Goal: Task Accomplishment & Management: Manage account settings

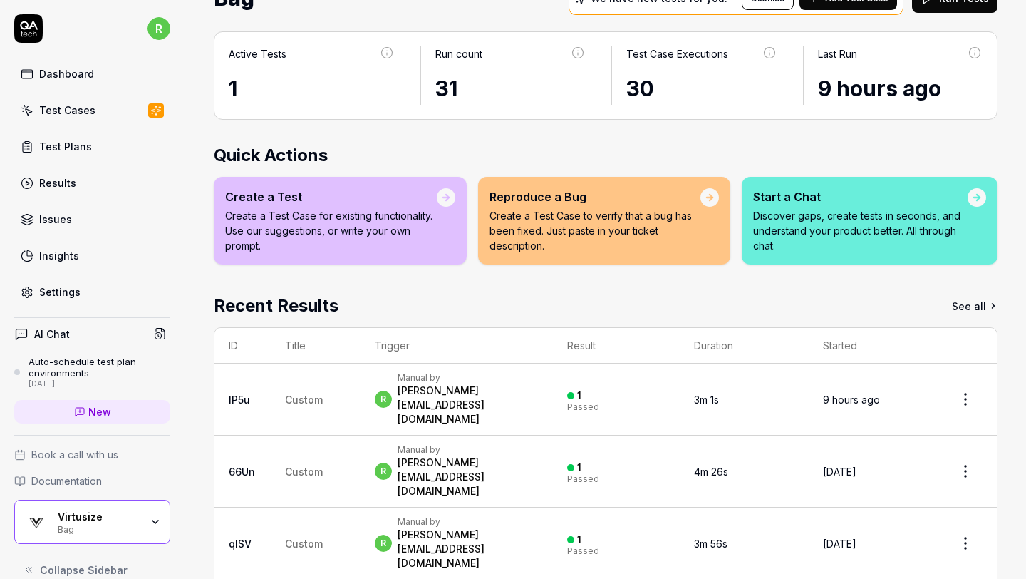
scroll to position [105, 0]
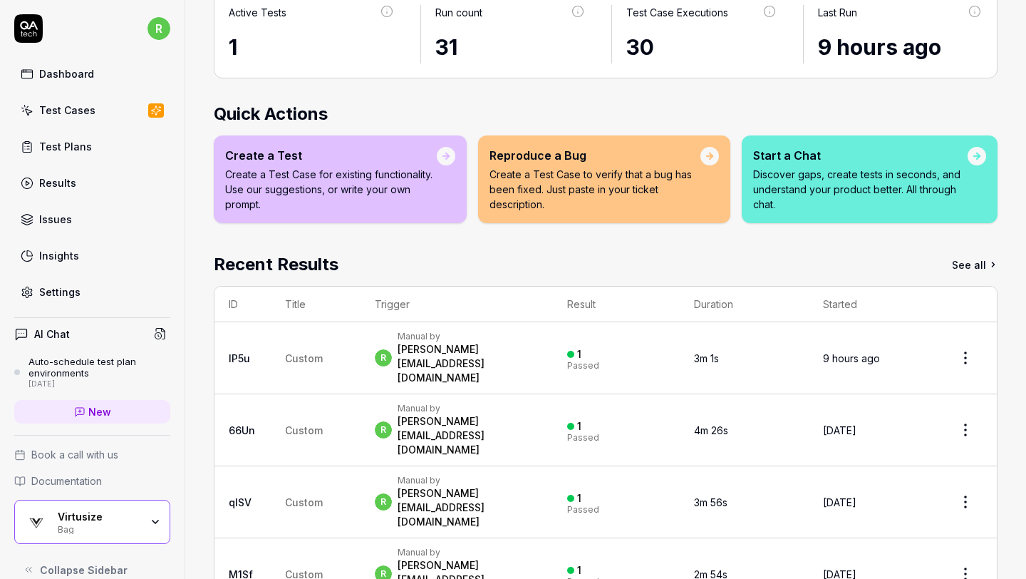
click at [94, 85] on link "Dashboard" at bounding box center [92, 74] width 156 height 28
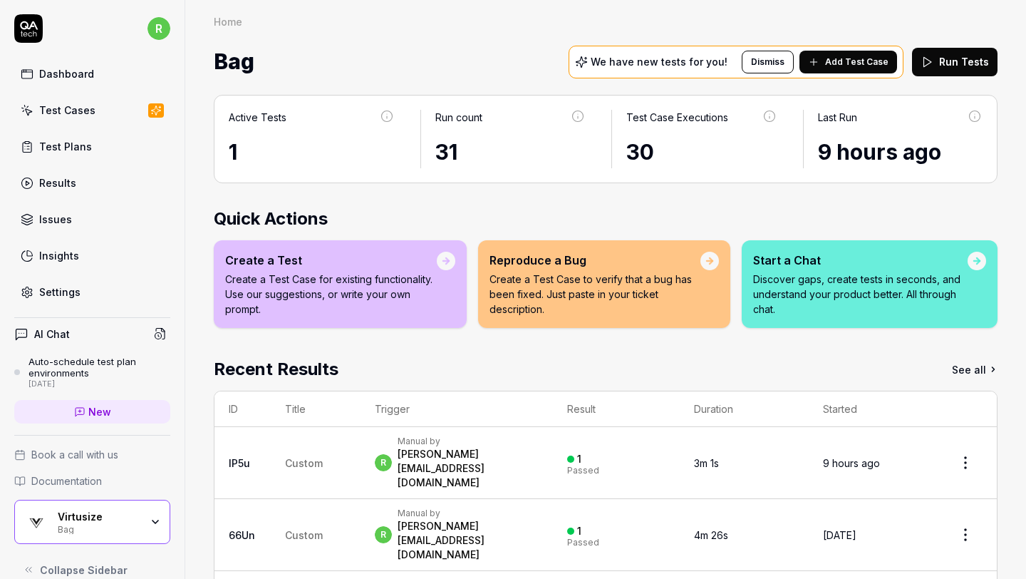
click at [92, 183] on link "Results" at bounding box center [92, 183] width 156 height 28
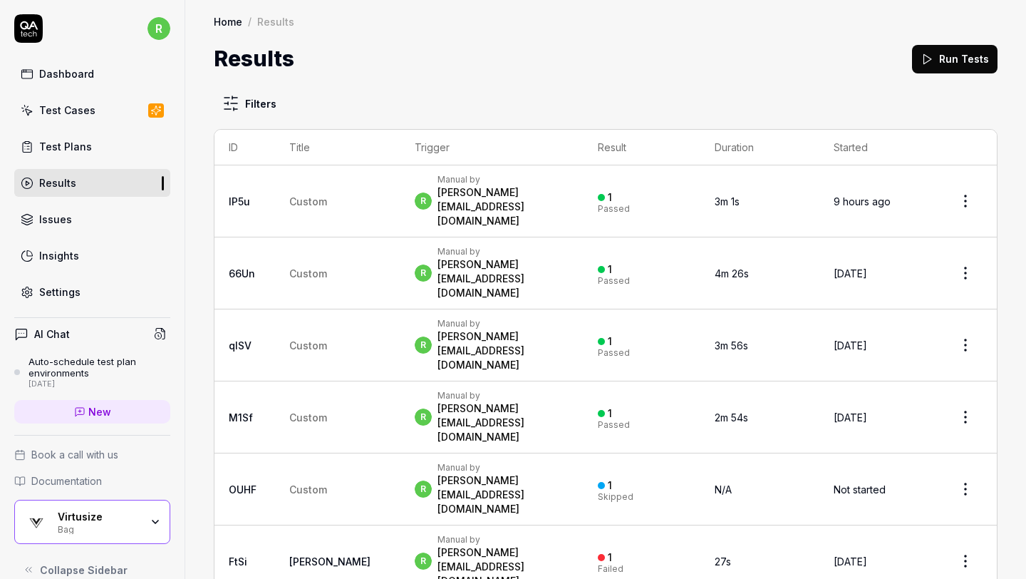
click at [110, 148] on link "Test Plans" at bounding box center [92, 147] width 156 height 28
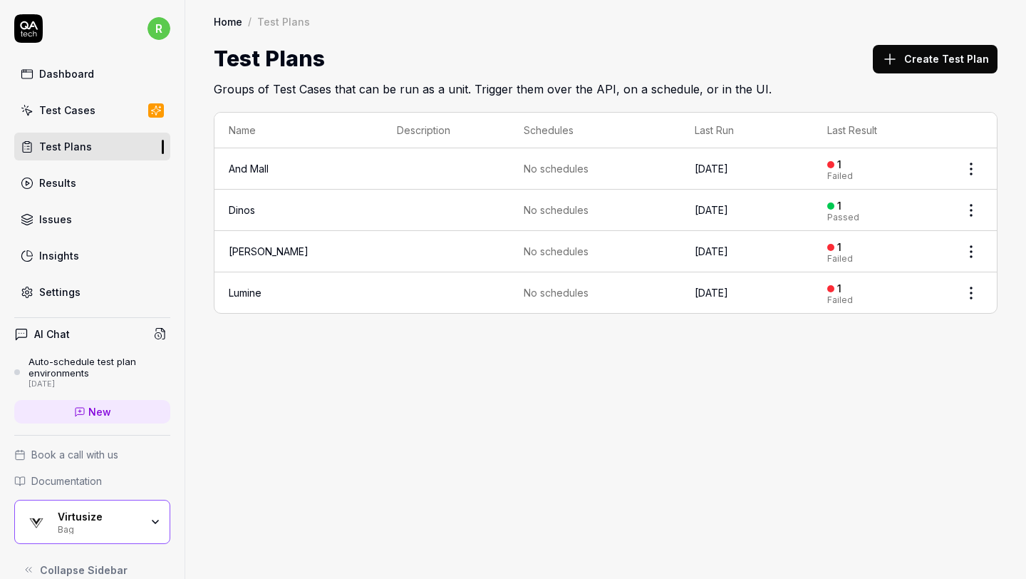
click at [430, 208] on td at bounding box center [446, 210] width 127 height 41
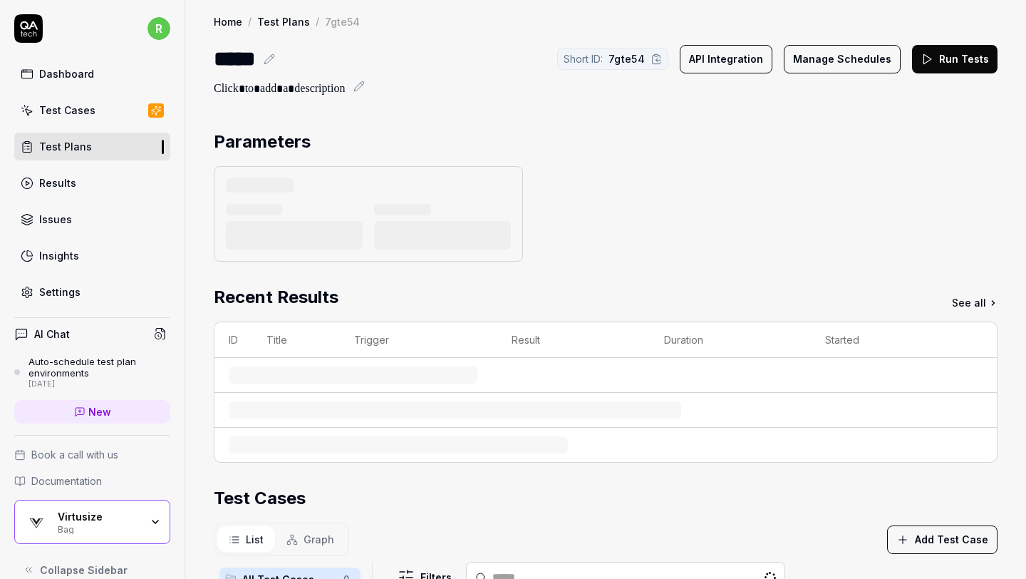
scroll to position [4, 0]
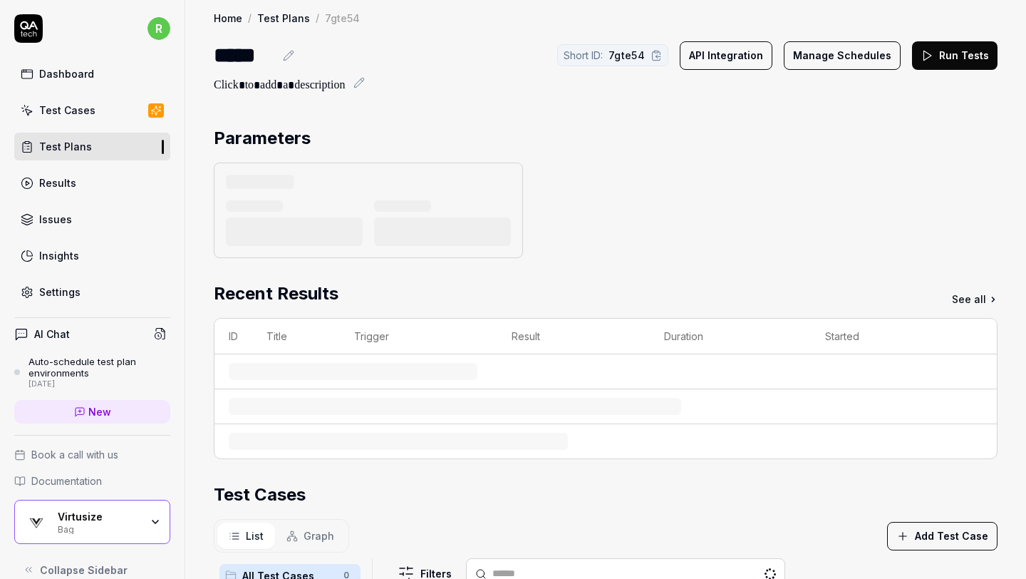
click at [247, 205] on div at bounding box center [254, 205] width 57 height 11
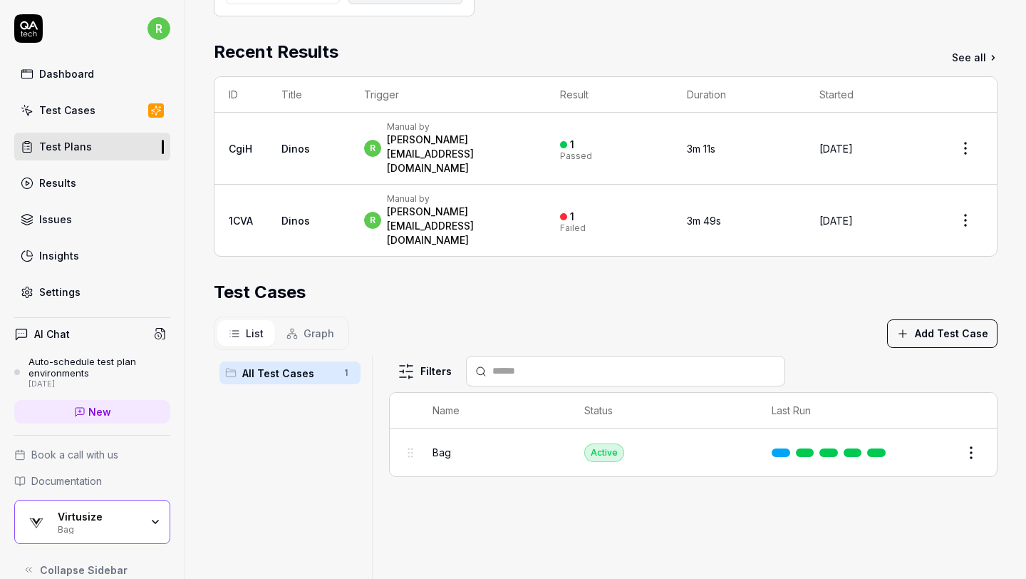
scroll to position [352, 0]
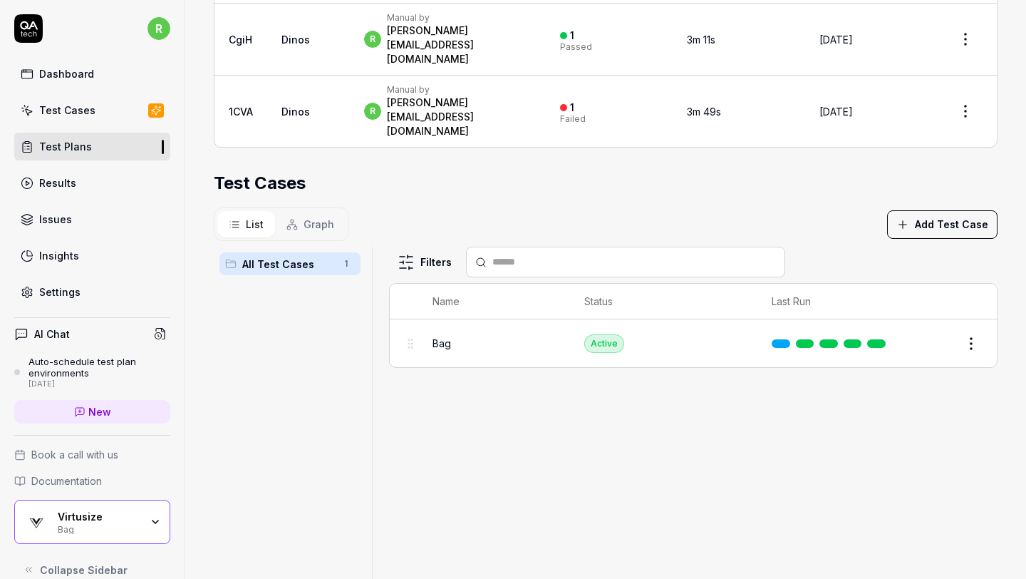
click at [666, 319] on td "Active" at bounding box center [663, 343] width 187 height 48
click at [433, 336] on span "Bag" at bounding box center [442, 343] width 19 height 15
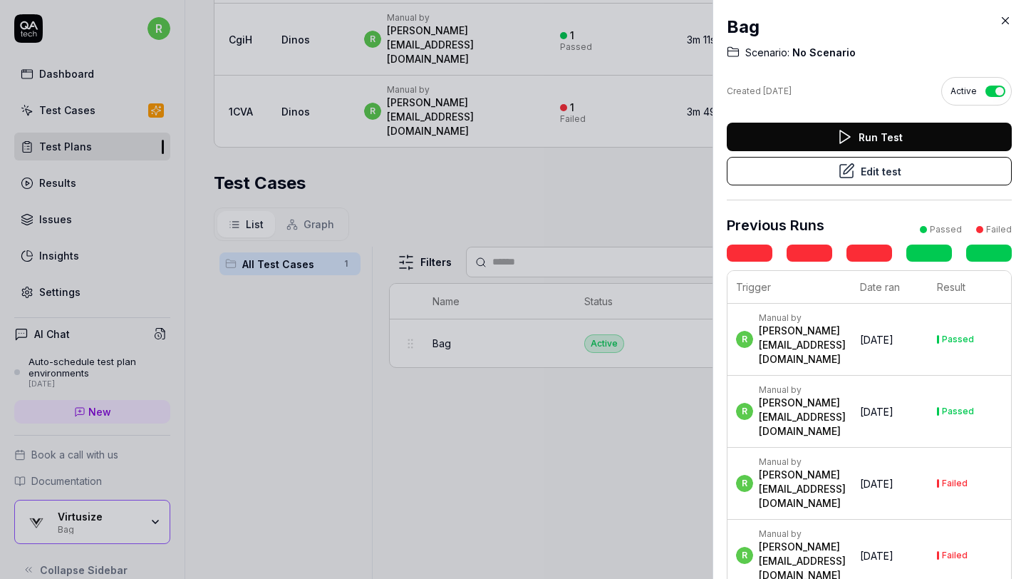
click at [583, 162] on div at bounding box center [513, 289] width 1026 height 579
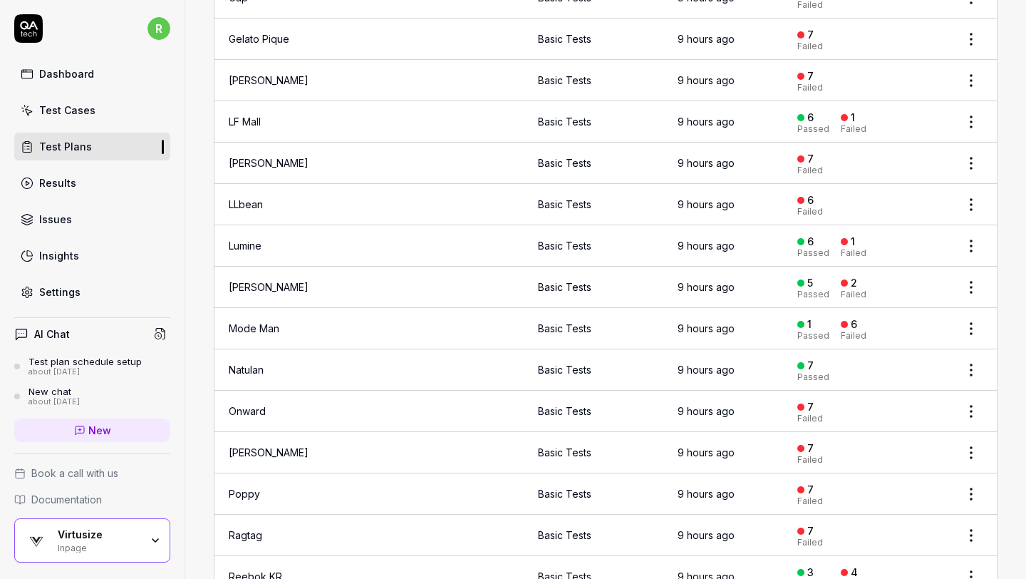
scroll to position [1179, 0]
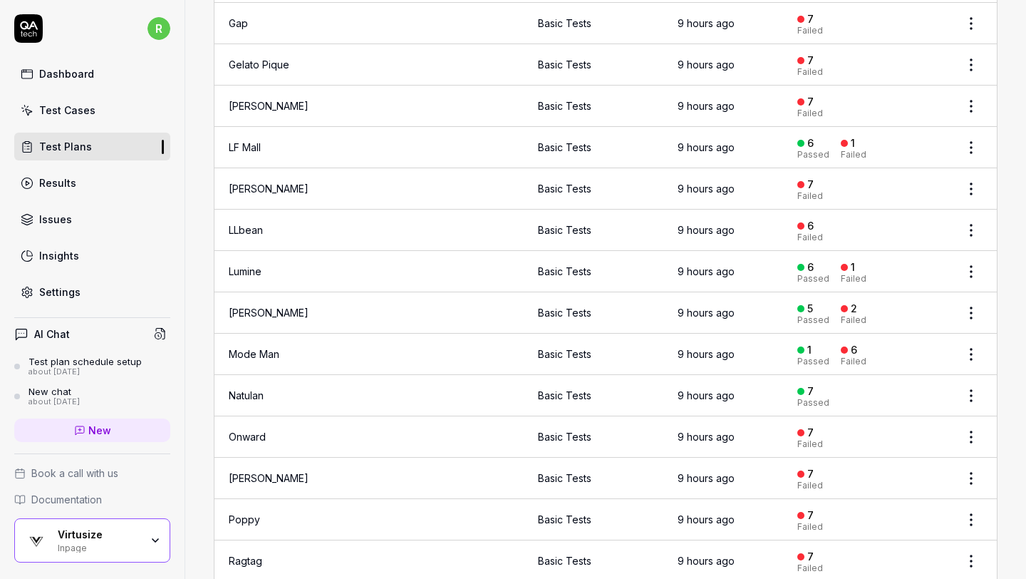
click at [268, 182] on link "Lily Brown" at bounding box center [269, 188] width 80 height 12
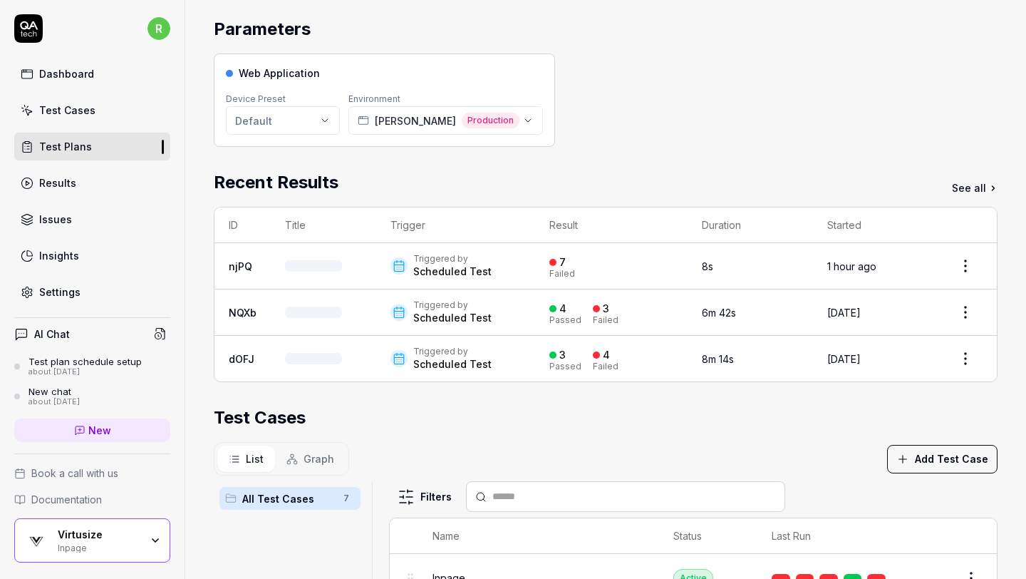
scroll to position [19, 0]
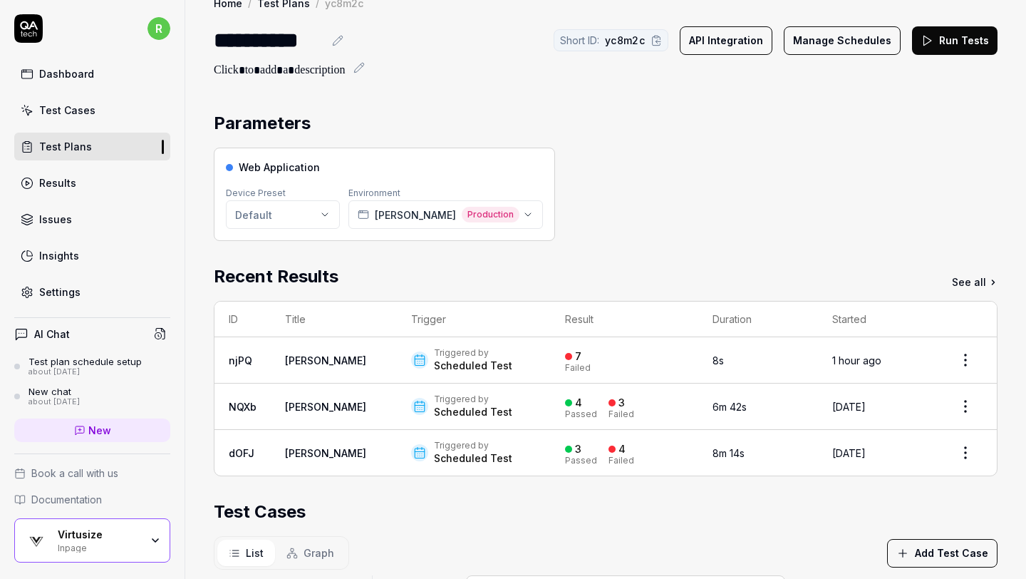
click at [679, 168] on div "Web Application Device Preset Default Environment Lily Brown Production" at bounding box center [606, 194] width 784 height 93
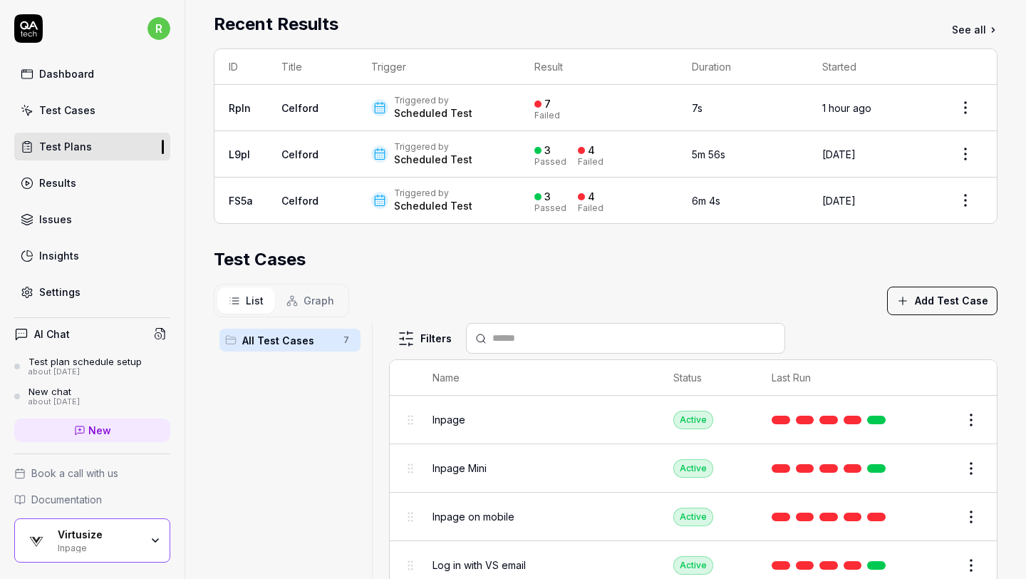
scroll to position [270, 0]
click at [299, 103] on link "Celford" at bounding box center [300, 109] width 37 height 12
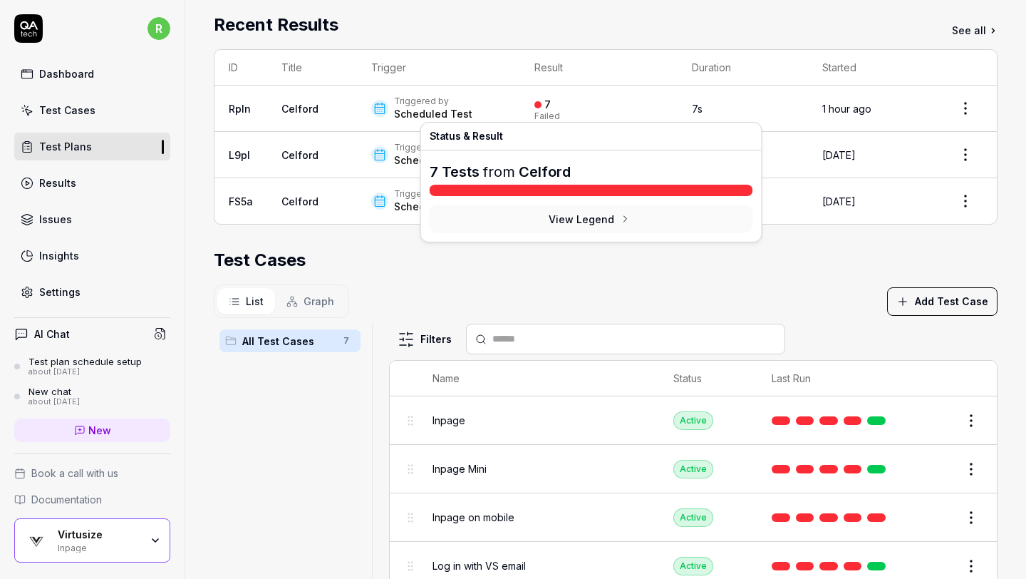
click at [547, 101] on div "7 Failed" at bounding box center [548, 109] width 26 height 24
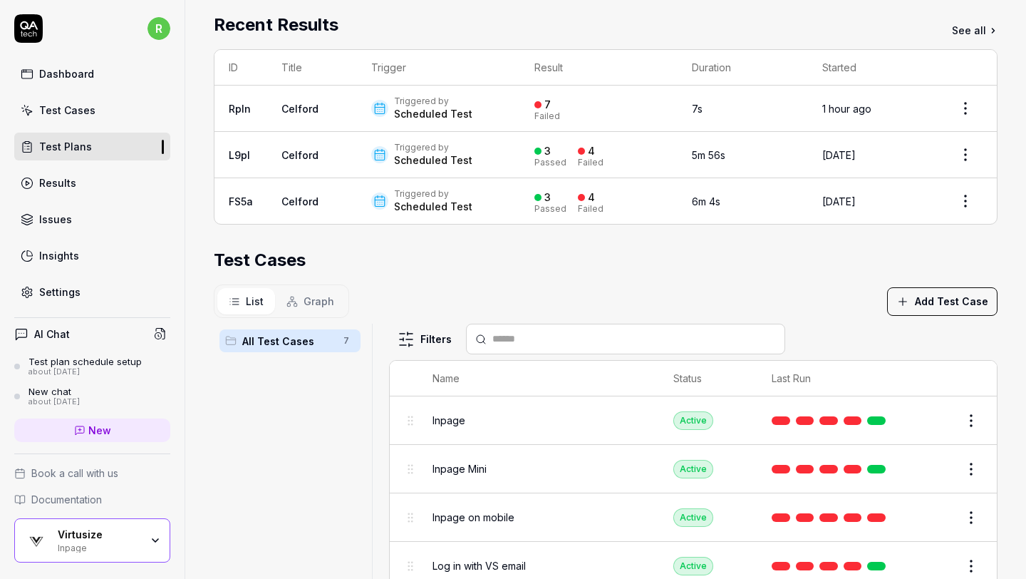
click at [300, 105] on link "Celford" at bounding box center [300, 109] width 37 height 12
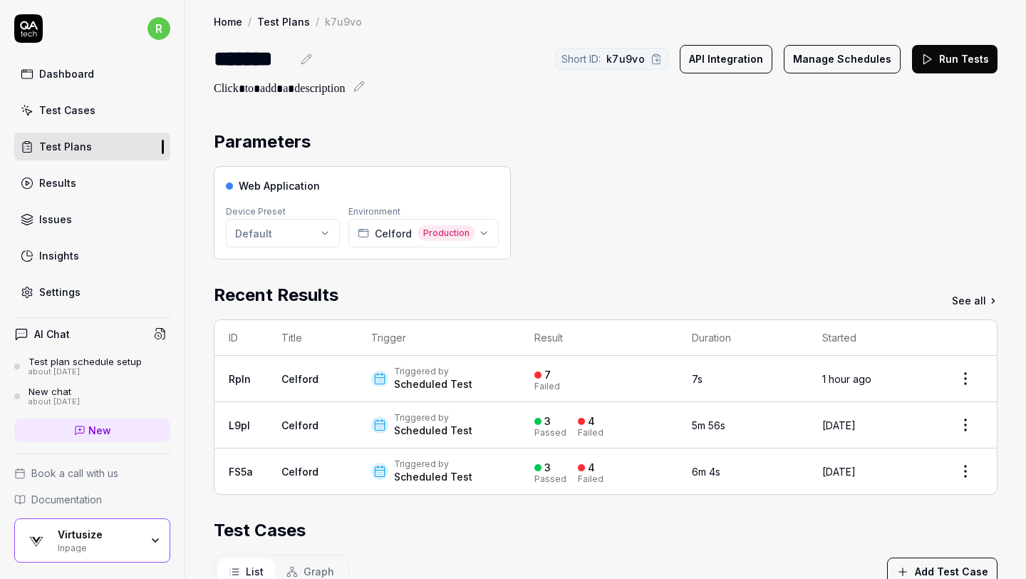
click at [297, 376] on link "Celford" at bounding box center [300, 379] width 37 height 12
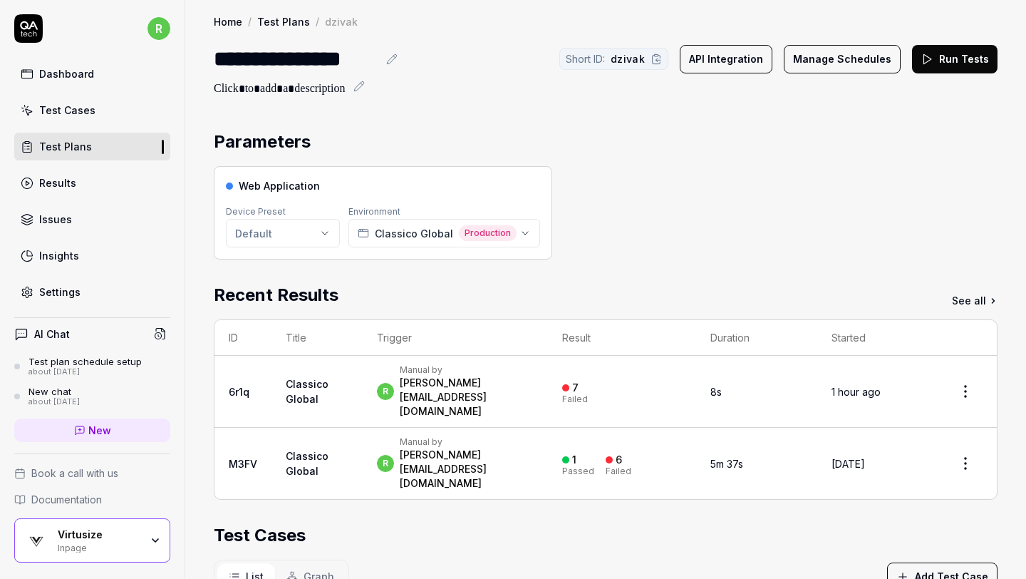
click at [118, 544] on div "Inpage" at bounding box center [99, 546] width 83 height 11
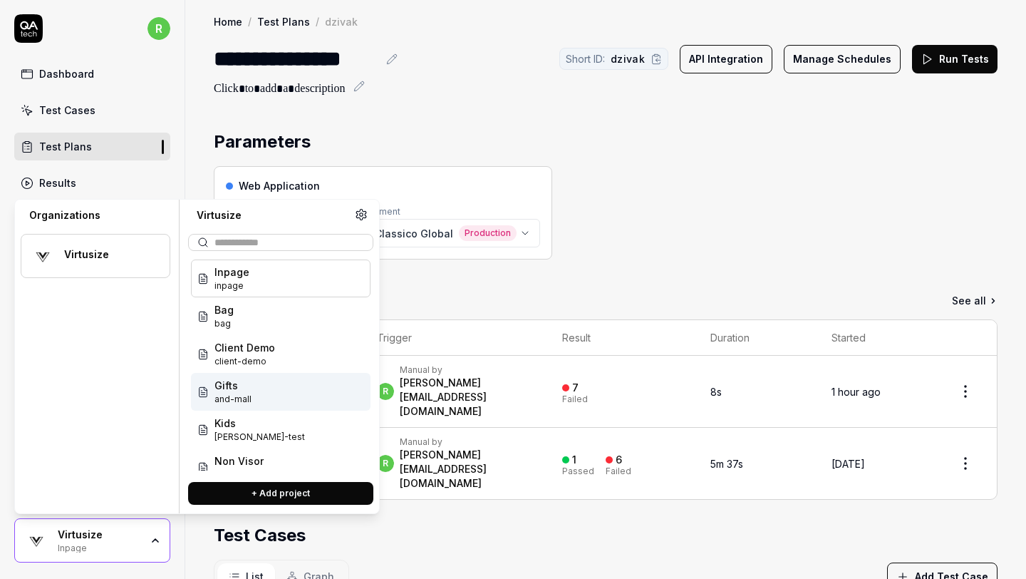
click at [267, 387] on div "Gifts and-mall" at bounding box center [281, 392] width 180 height 38
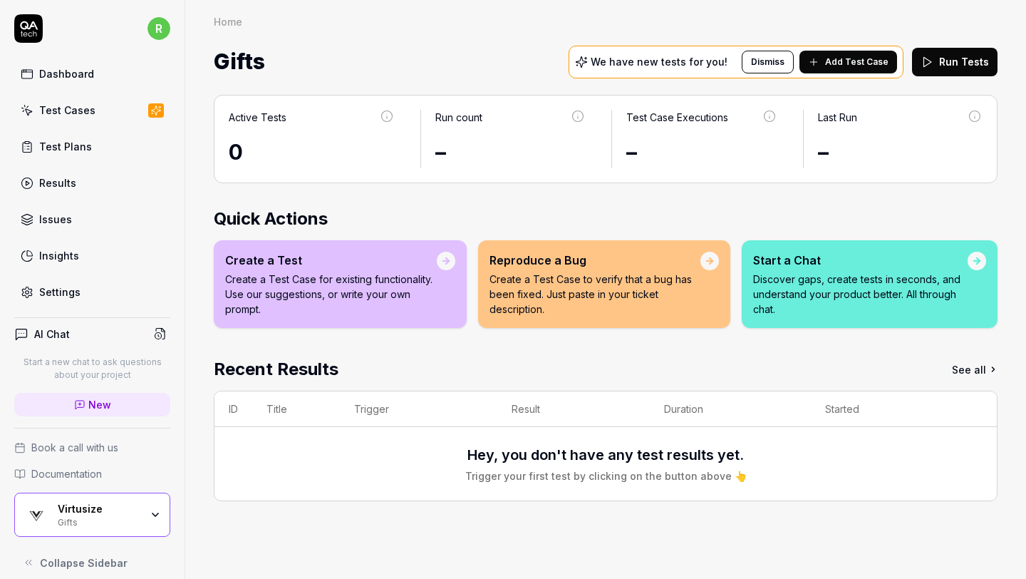
click at [108, 143] on link "Test Plans" at bounding box center [92, 147] width 156 height 28
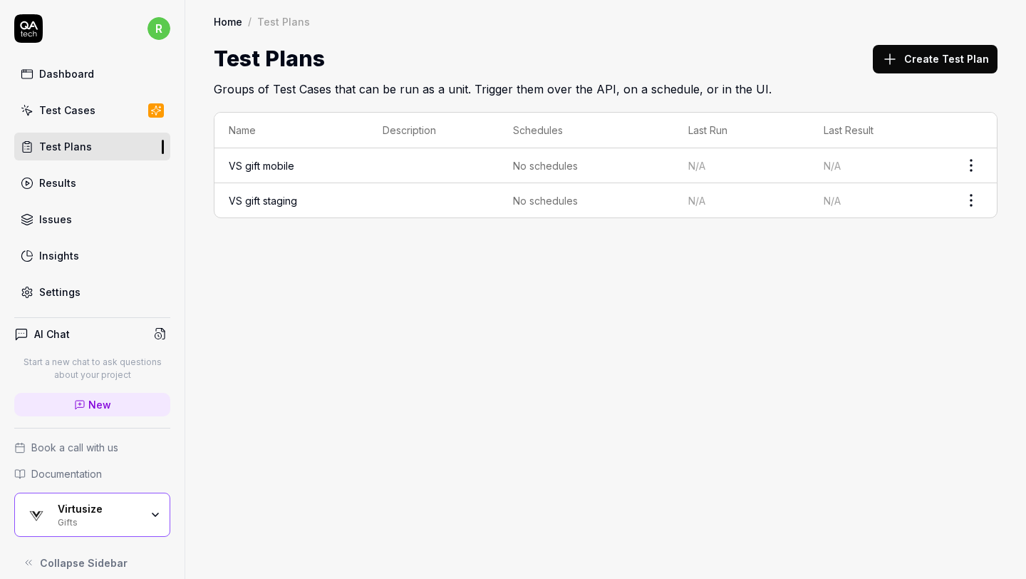
click at [113, 106] on link "Test Cases" at bounding box center [92, 110] width 156 height 28
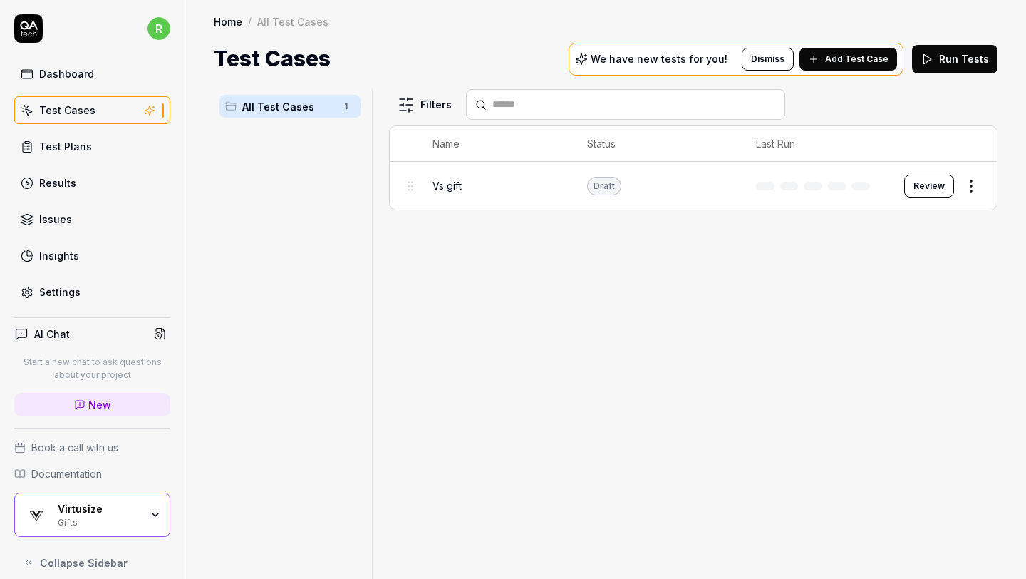
click at [691, 185] on td "Draft" at bounding box center [657, 186] width 169 height 48
click at [921, 189] on button "Review" at bounding box center [930, 186] width 50 height 23
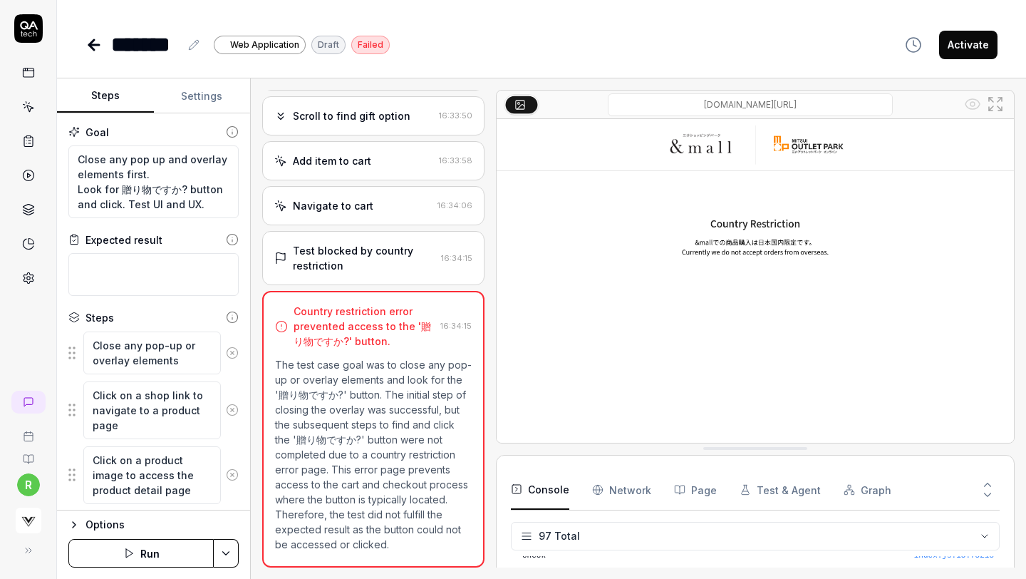
click at [197, 94] on button "Settings" at bounding box center [202, 96] width 97 height 34
type textarea "*"
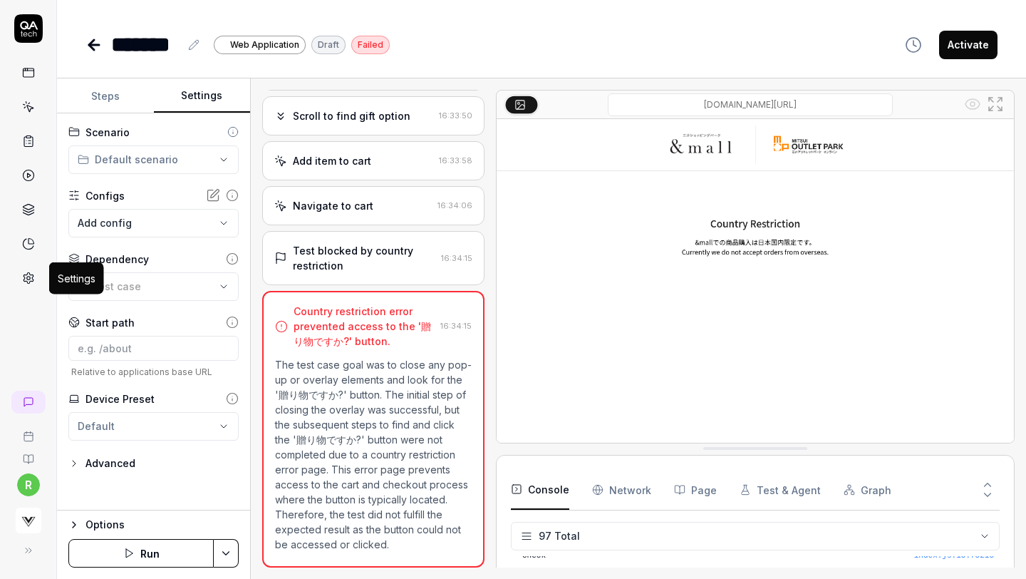
click at [28, 277] on icon at bounding box center [28, 278] width 13 height 13
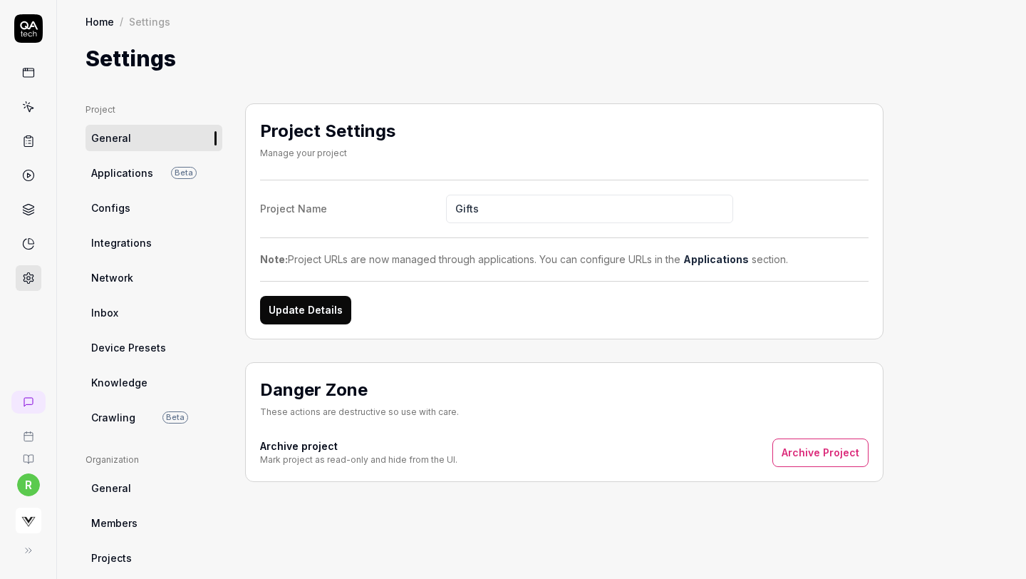
click at [148, 180] on link "Applications Beta" at bounding box center [154, 173] width 137 height 26
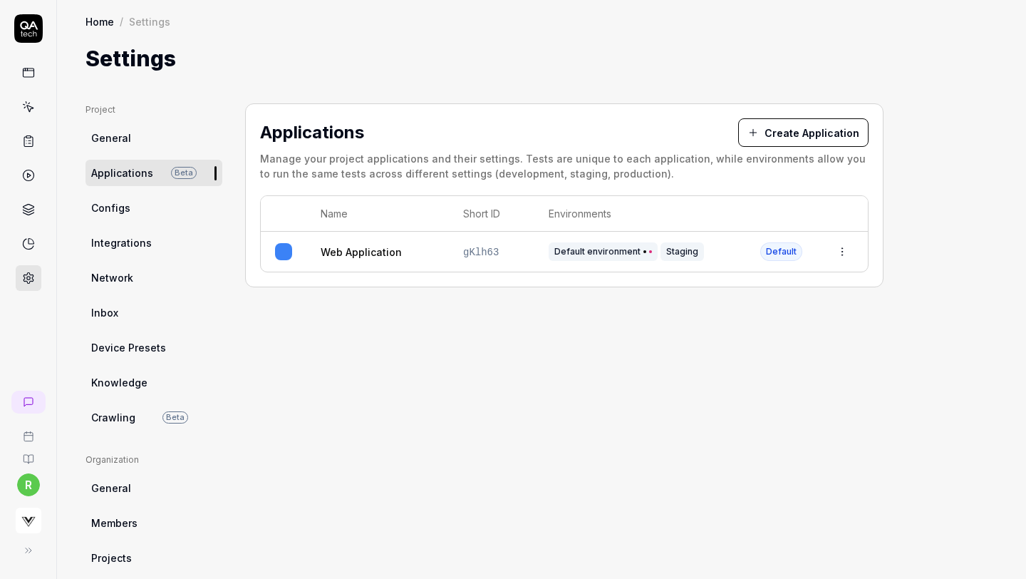
click at [844, 247] on html "r Home / Settings Home / Settings Settings Project General Applications Beta Co…" at bounding box center [513, 289] width 1026 height 579
click at [750, 342] on div "Edit" at bounding box center [777, 344] width 167 height 31
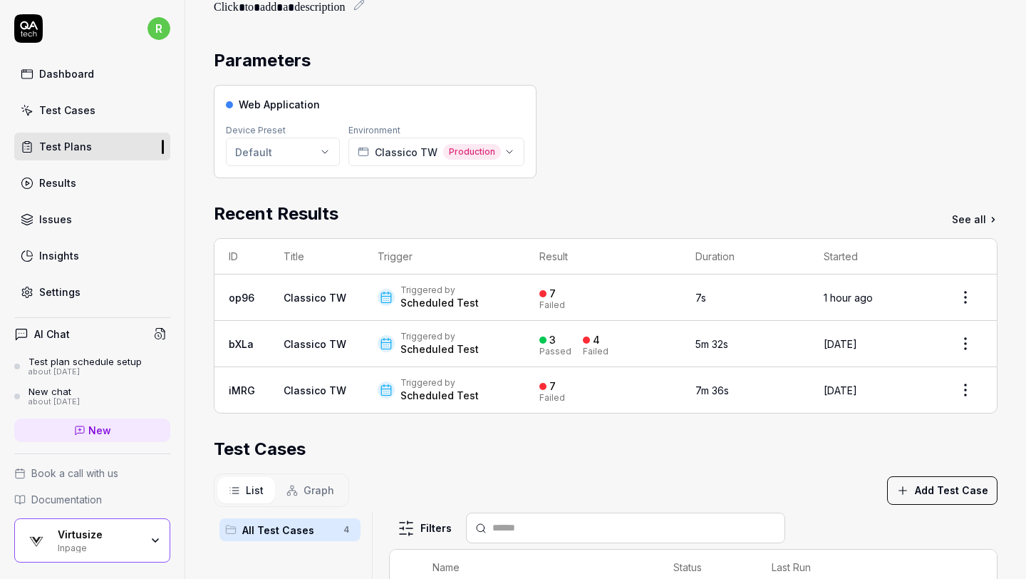
scroll to position [34, 0]
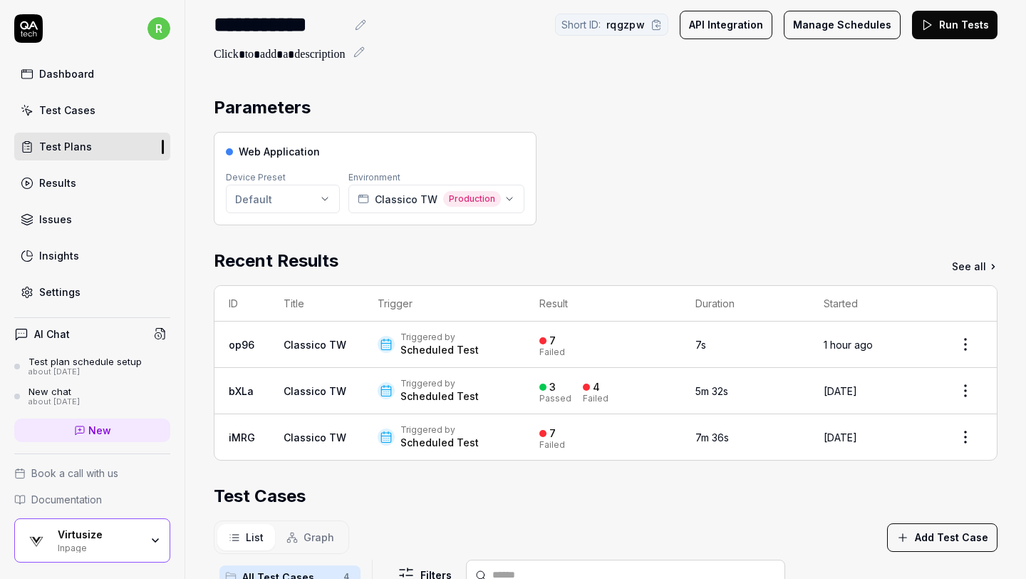
click at [962, 30] on button "Run Tests" at bounding box center [955, 25] width 86 height 29
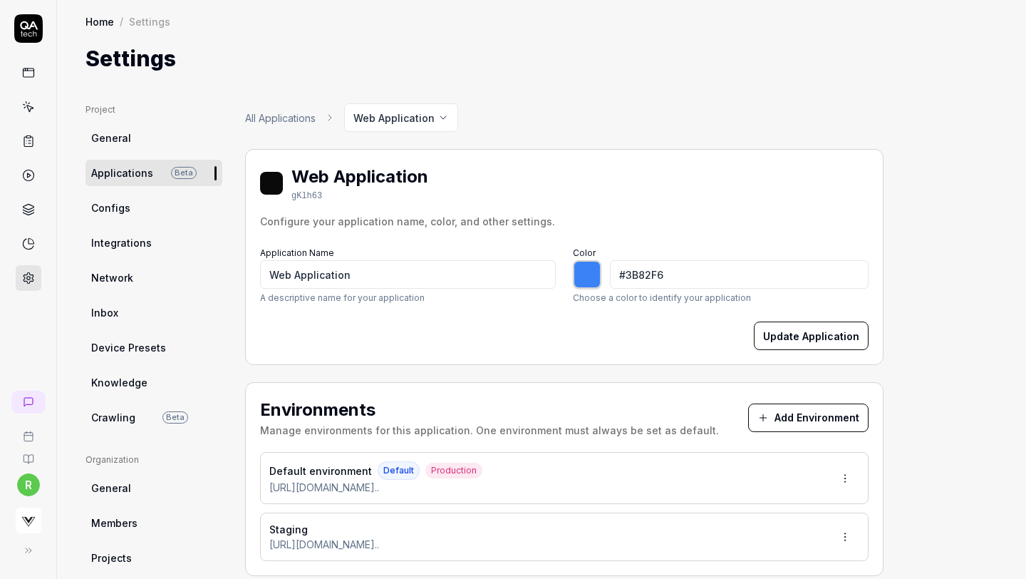
type input "*******"
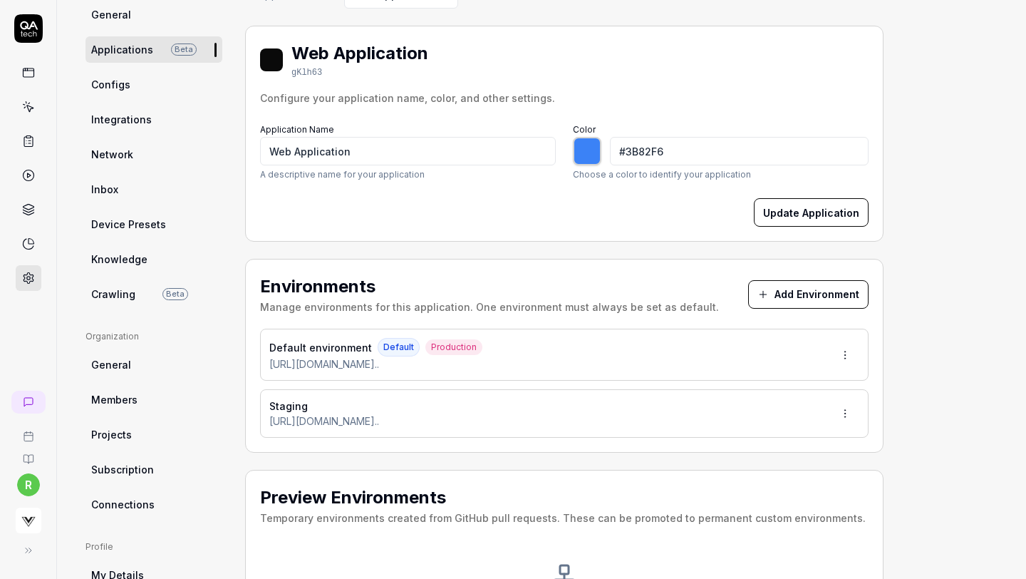
scroll to position [212, 0]
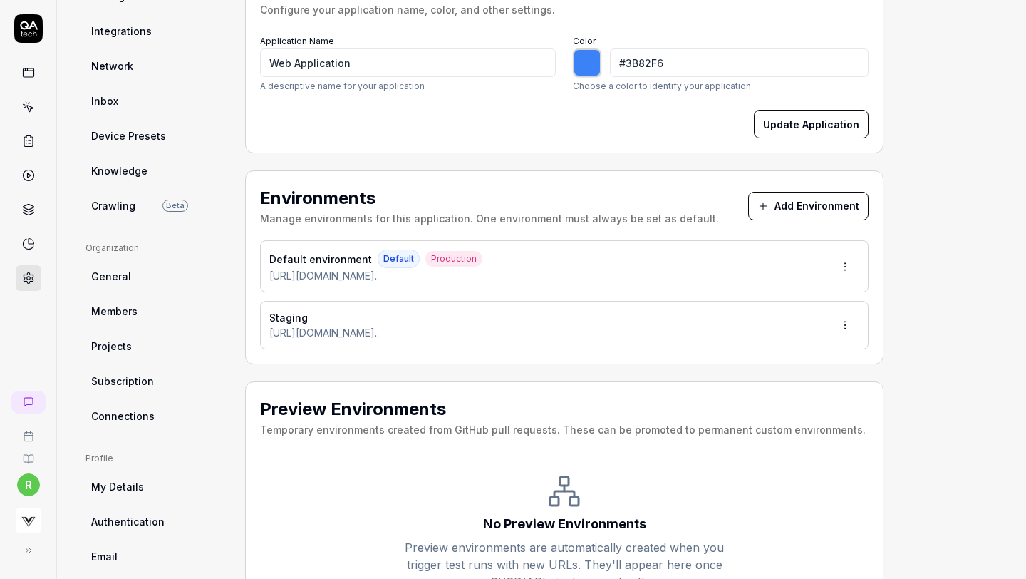
click at [843, 269] on html "r Home / Settings Home / Settings Settings Project General Applications Beta Co…" at bounding box center [513, 289] width 1026 height 579
click at [758, 329] on span "Edit" at bounding box center [755, 331] width 19 height 15
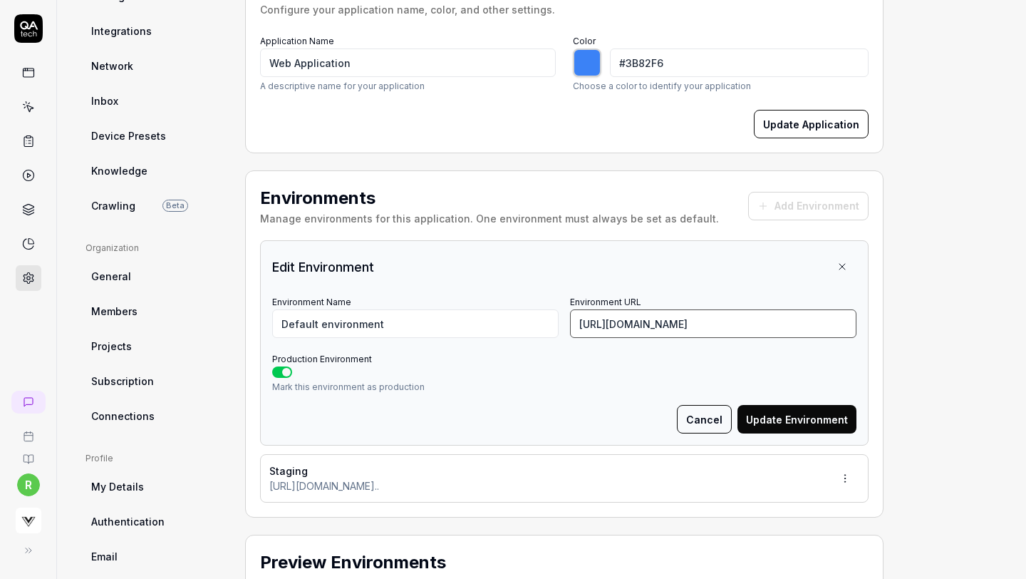
click at [607, 326] on input "https://moponline.mitsui-shopping-park.com/ec/p/1083000001081" at bounding box center [713, 323] width 287 height 29
paste input "[DOMAIN_NAME][URL]"
type input "[URL][DOMAIN_NAME]"
click at [761, 416] on button "Update Environment" at bounding box center [797, 419] width 119 height 29
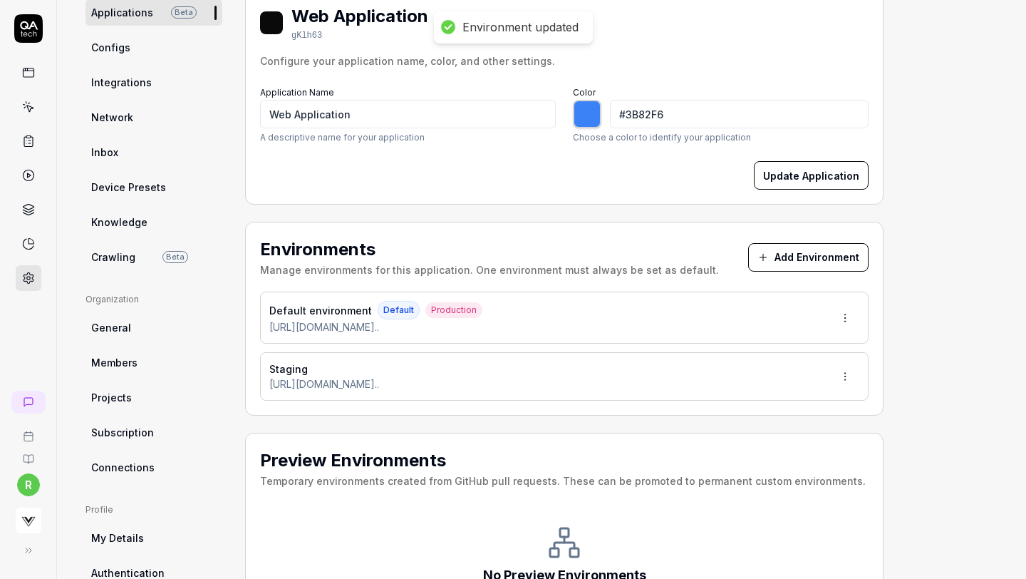
scroll to position [2, 0]
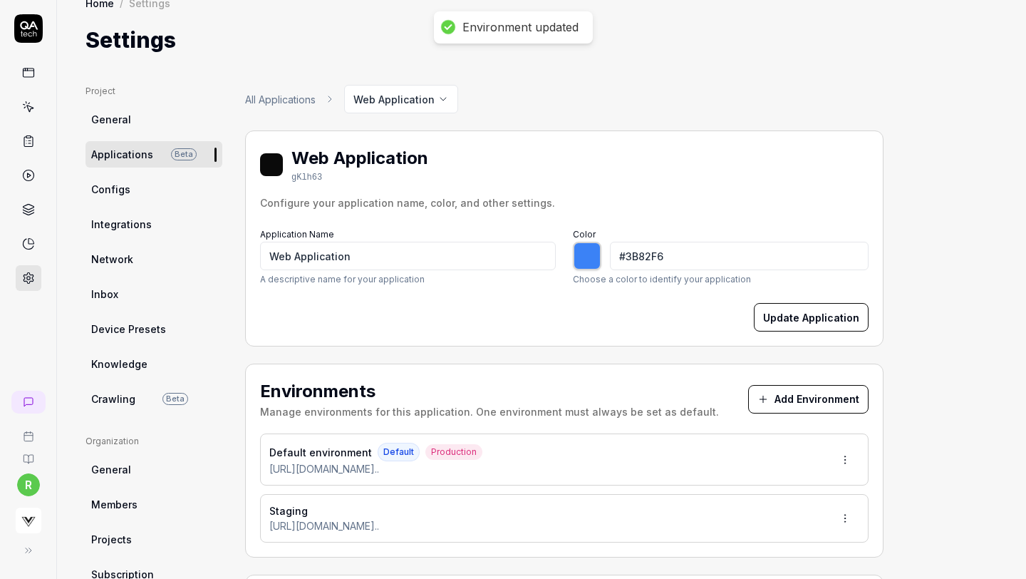
type input "*******"
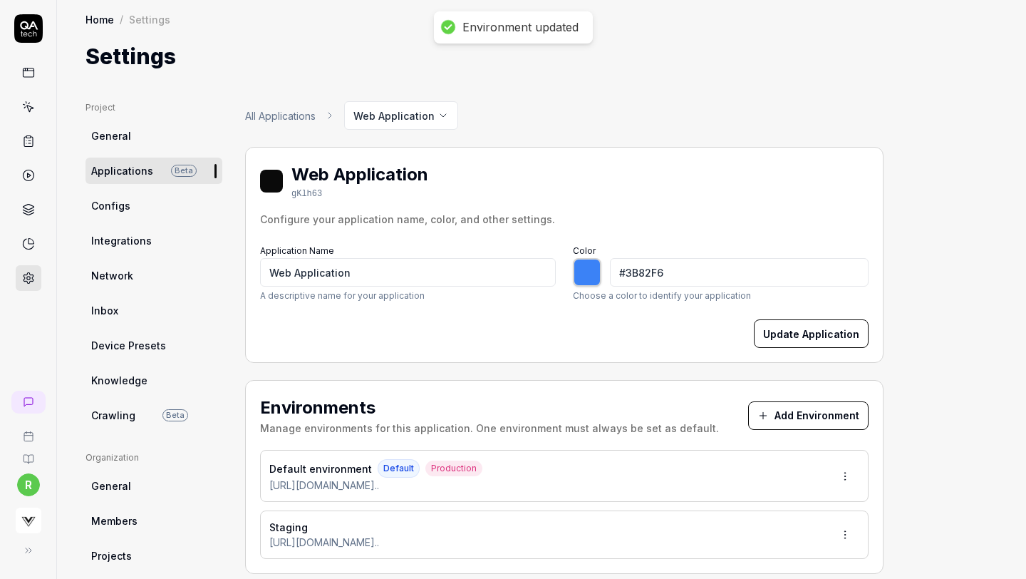
scroll to position [0, 0]
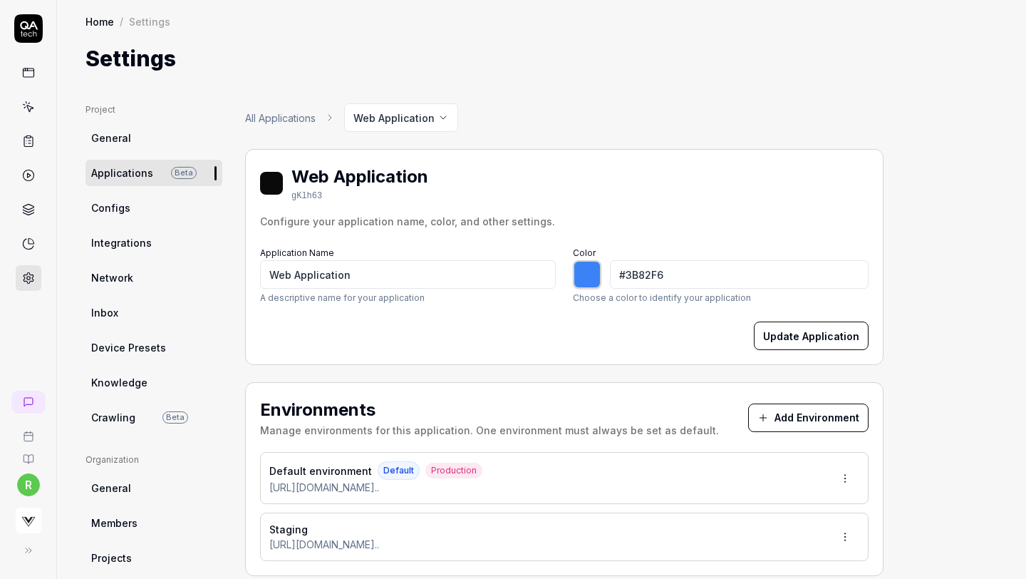
click at [139, 177] on span "Applications" at bounding box center [122, 172] width 62 height 15
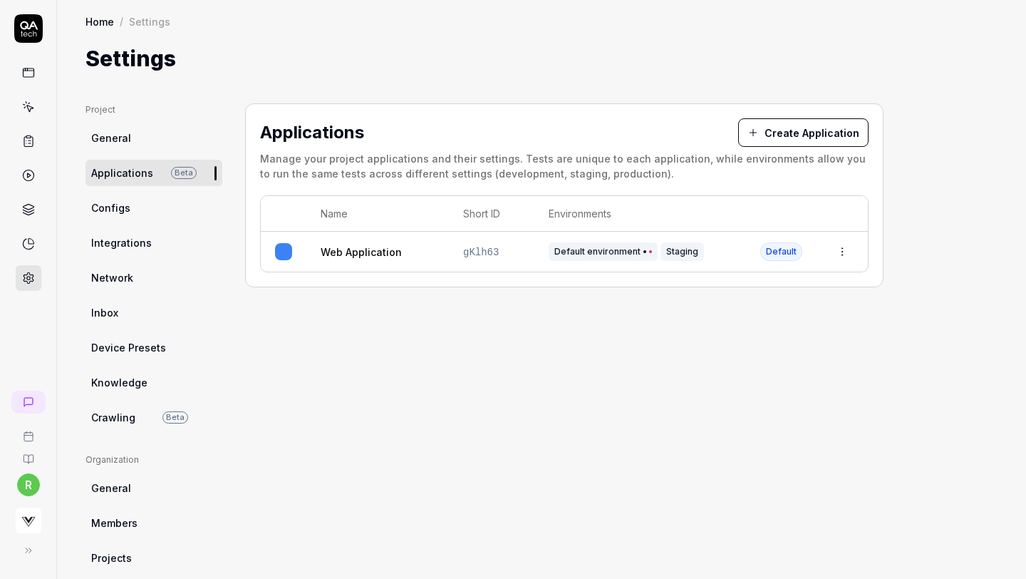
click at [505, 246] on td "gKlh63" at bounding box center [492, 252] width 86 height 40
click at [482, 252] on span "gKlh63" at bounding box center [481, 252] width 36 height 11
click at [847, 249] on html "r Home / Settings Home / Settings Settings Project General Applications Beta Co…" at bounding box center [513, 289] width 1026 height 579
click at [747, 346] on div "Edit" at bounding box center [777, 344] width 167 height 31
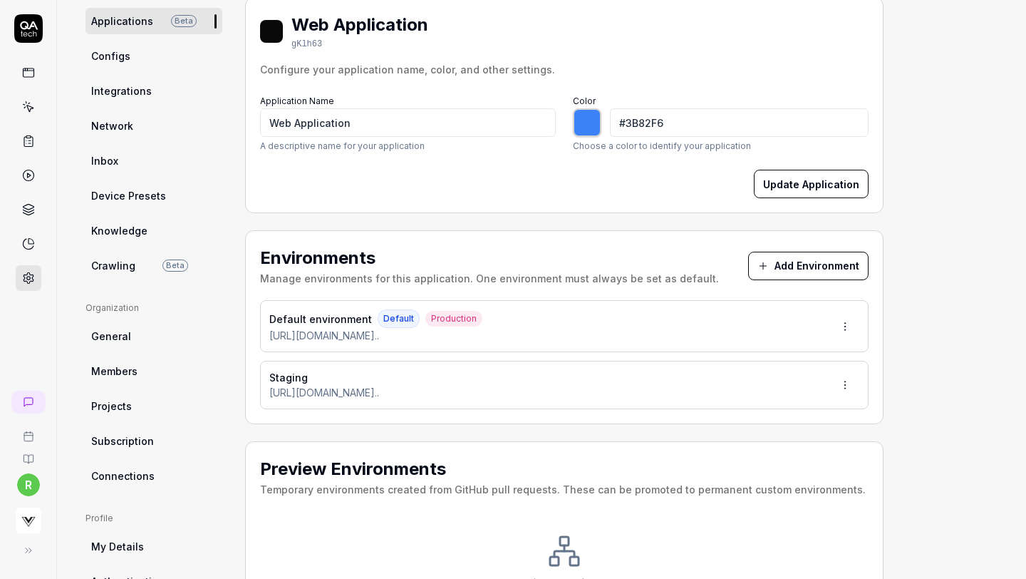
scroll to position [153, 0]
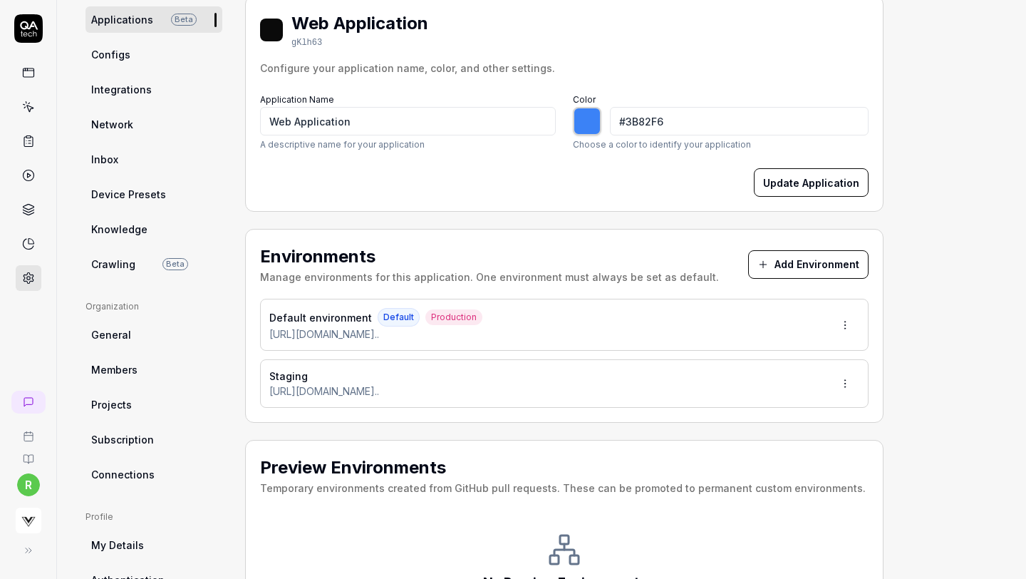
type input "*******"
click at [847, 324] on html "r Home / Settings Home / Settings Settings Project General Applications Beta Co…" at bounding box center [513, 289] width 1026 height 579
click at [636, 426] on html "r Home / Settings Home / Settings Settings Project General Applications Beta Co…" at bounding box center [513, 289] width 1026 height 579
click at [843, 381] on html "r Home / Settings Home / Settings Settings Project General Applications Beta Co…" at bounding box center [513, 289] width 1026 height 579
click at [783, 445] on span "Edit" at bounding box center [779, 447] width 19 height 15
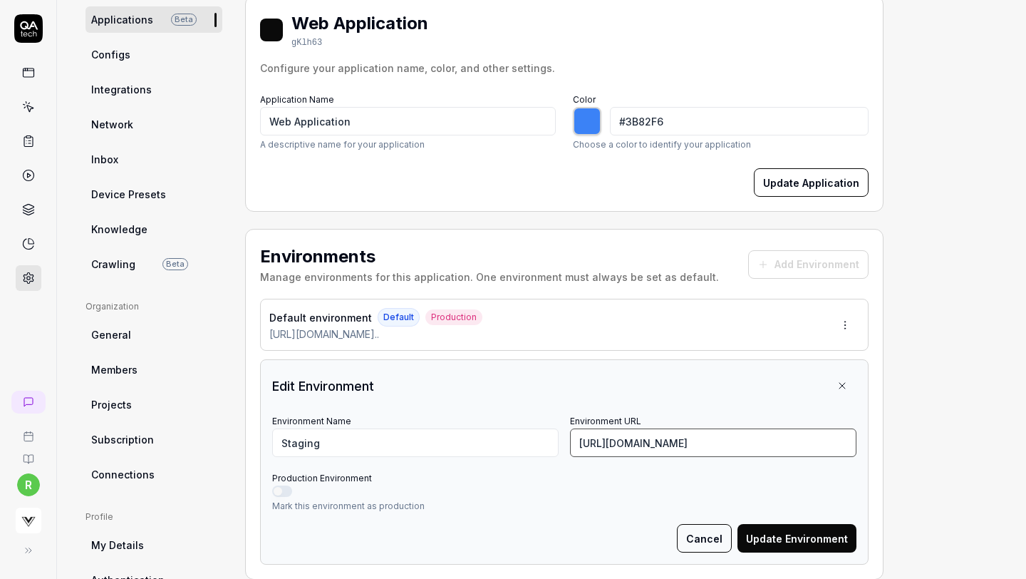
click at [686, 441] on input "[URL][DOMAIN_NAME]" at bounding box center [713, 442] width 287 height 29
paste input "[URL][DOMAIN_NAME]"
paste input "[DOMAIN_NAME][URL]"
type input "[URL][DOMAIN_NAME]"
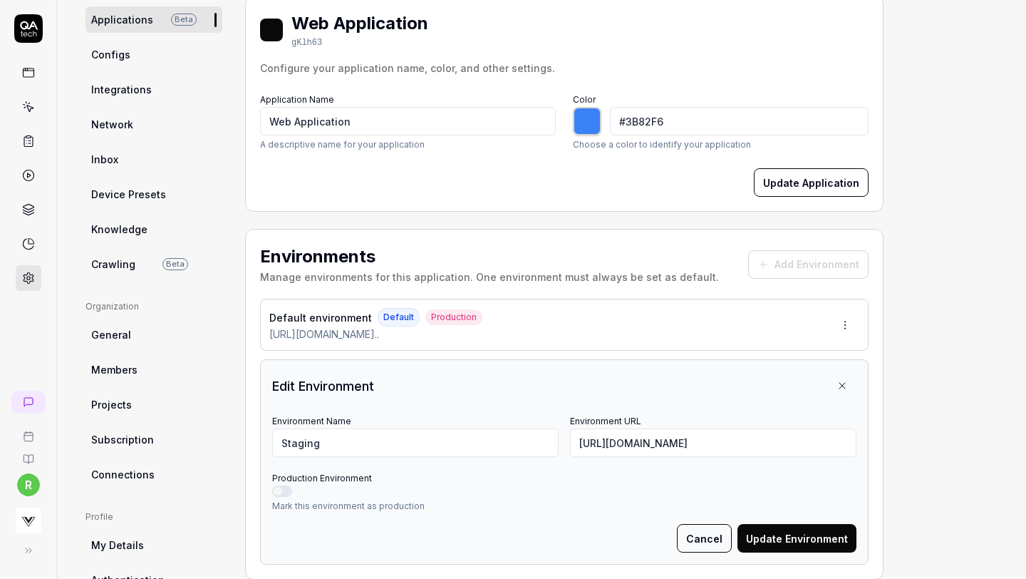
click at [765, 540] on button "Update Environment" at bounding box center [797, 538] width 119 height 29
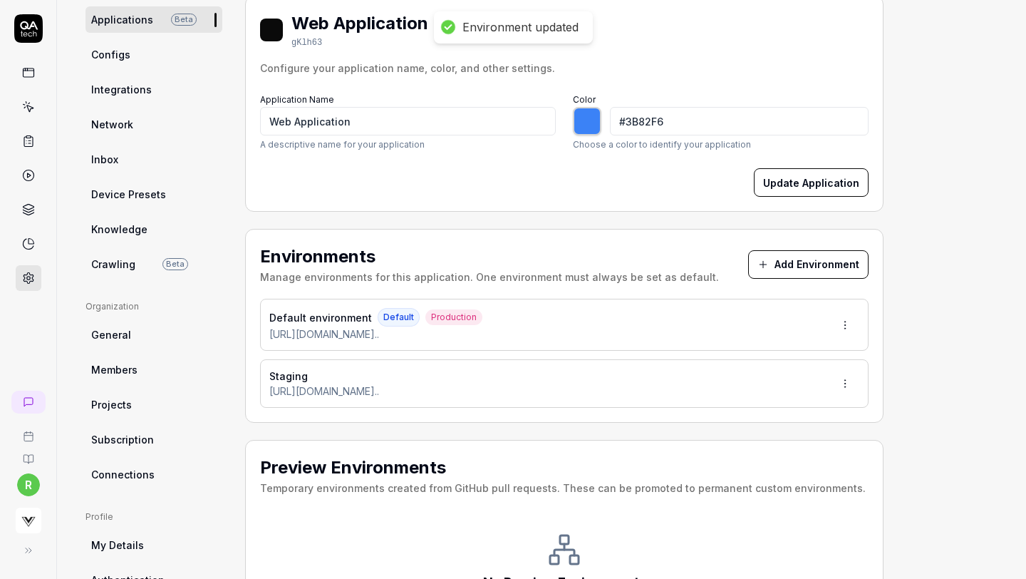
type input "*******"
click at [833, 322] on html "Environment updated r Home / Settings Home / Settings Settings Project General …" at bounding box center [513, 289] width 1026 height 579
click at [753, 385] on span "Edit" at bounding box center [755, 389] width 19 height 15
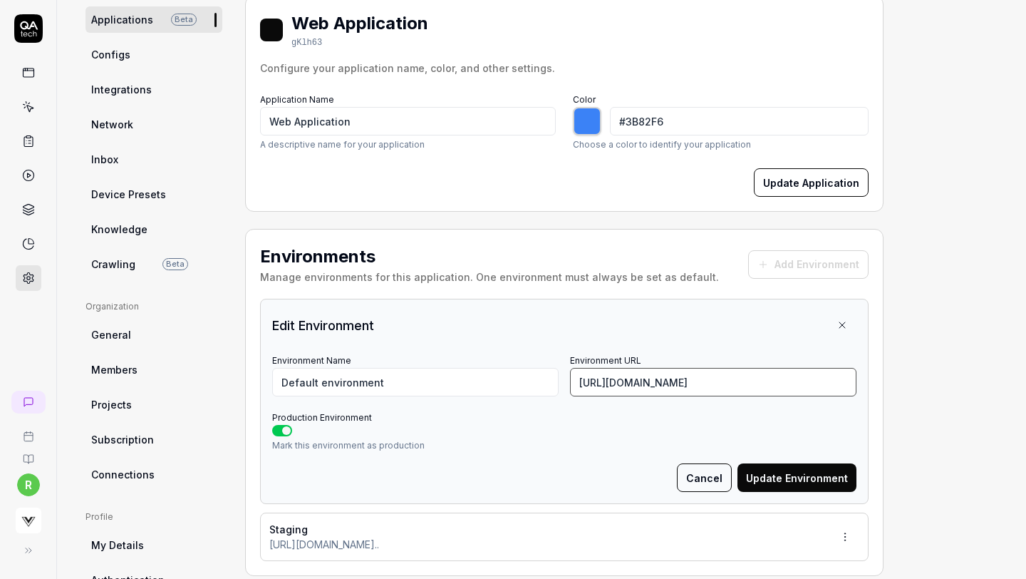
scroll to position [0, 117]
drag, startPoint x: 733, startPoint y: 381, endPoint x: 901, endPoint y: 386, distance: 167.6
click at [901, 386] on div "Project General Applications Beta Configs Integrations Network Inbox Device Pre…" at bounding box center [542, 395] width 912 height 890
click at [830, 380] on input "[URL][DOMAIN_NAME]" at bounding box center [713, 382] width 287 height 29
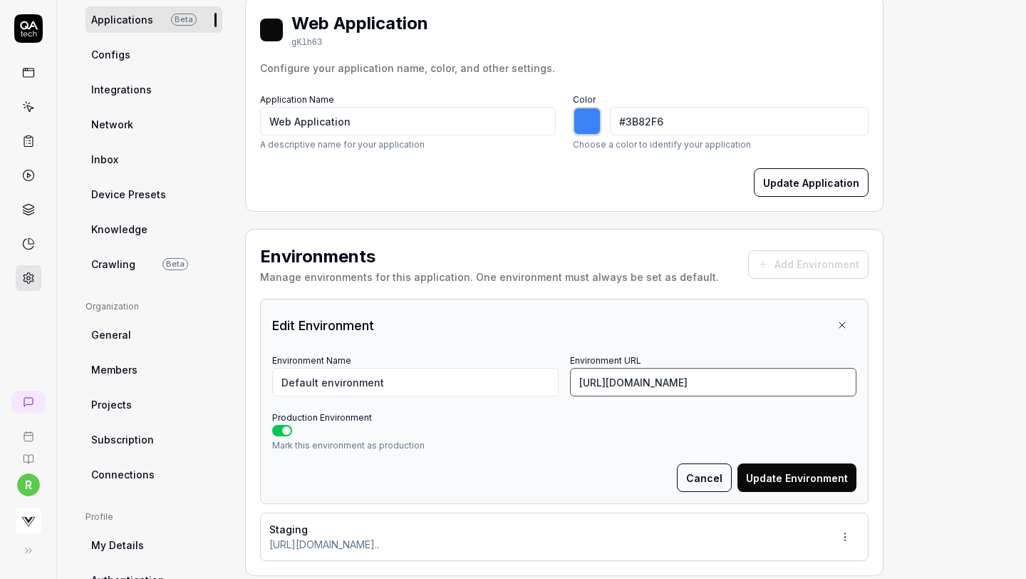
scroll to position [0, 61]
type input "[URL][DOMAIN_NAME]"
click at [816, 472] on button "Update Environment" at bounding box center [797, 477] width 119 height 29
type input "*******"
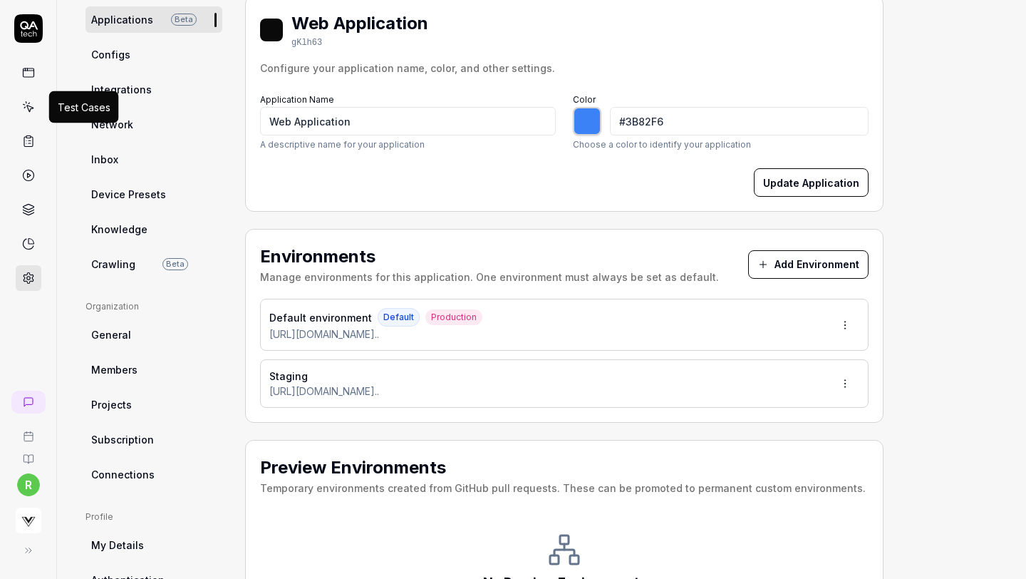
click at [25, 104] on icon at bounding box center [28, 107] width 13 height 13
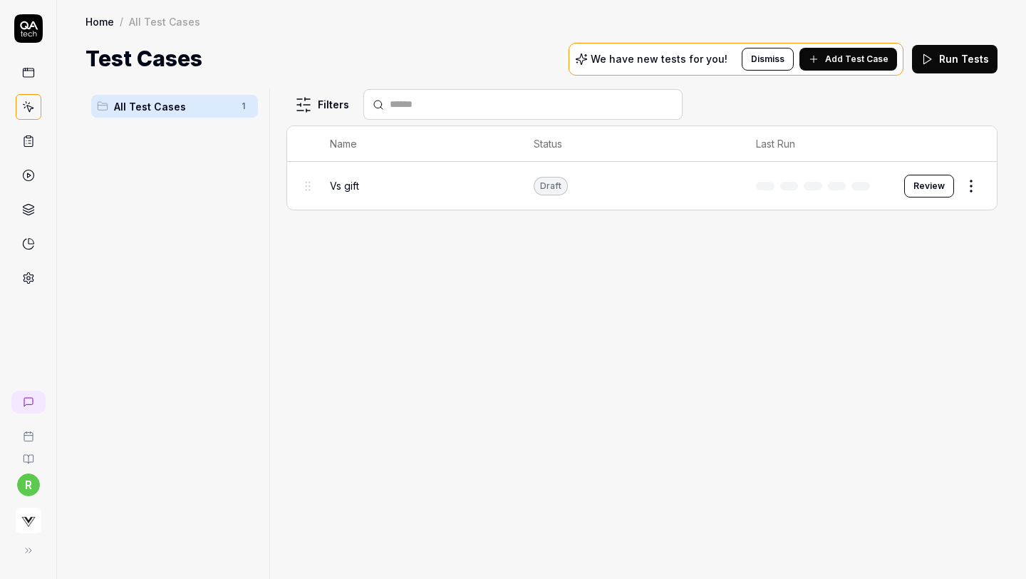
click at [941, 50] on button "Run Tests" at bounding box center [955, 59] width 86 height 29
